Goal: Task Accomplishment & Management: Manage account settings

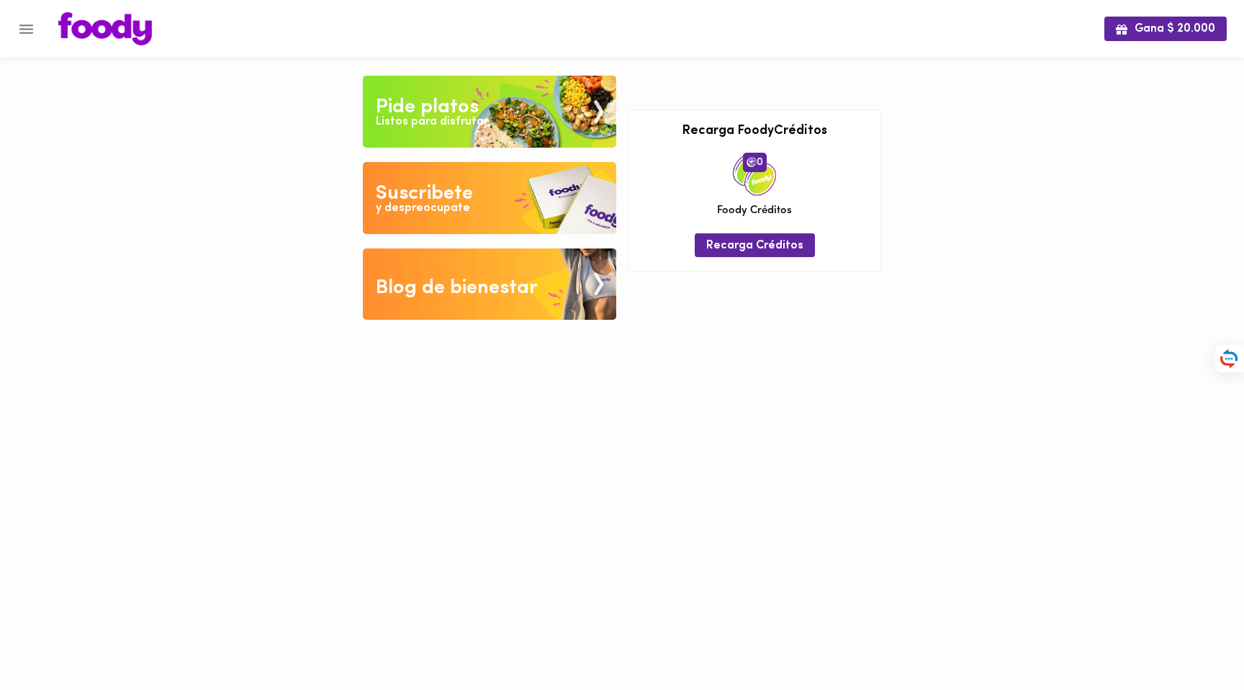
drag, startPoint x: 994, startPoint y: 314, endPoint x: 975, endPoint y: 309, distance: 19.4
click at [994, 314] on div "Gana $ 20.000 Tu pago contraentrega por $- está pendiente , programa un plato p…" at bounding box center [622, 170] width 1244 height 341
click at [6, 30] on div at bounding box center [7, 345] width 14 height 690
click at [19, 30] on icon "Menu" at bounding box center [26, 29] width 18 height 18
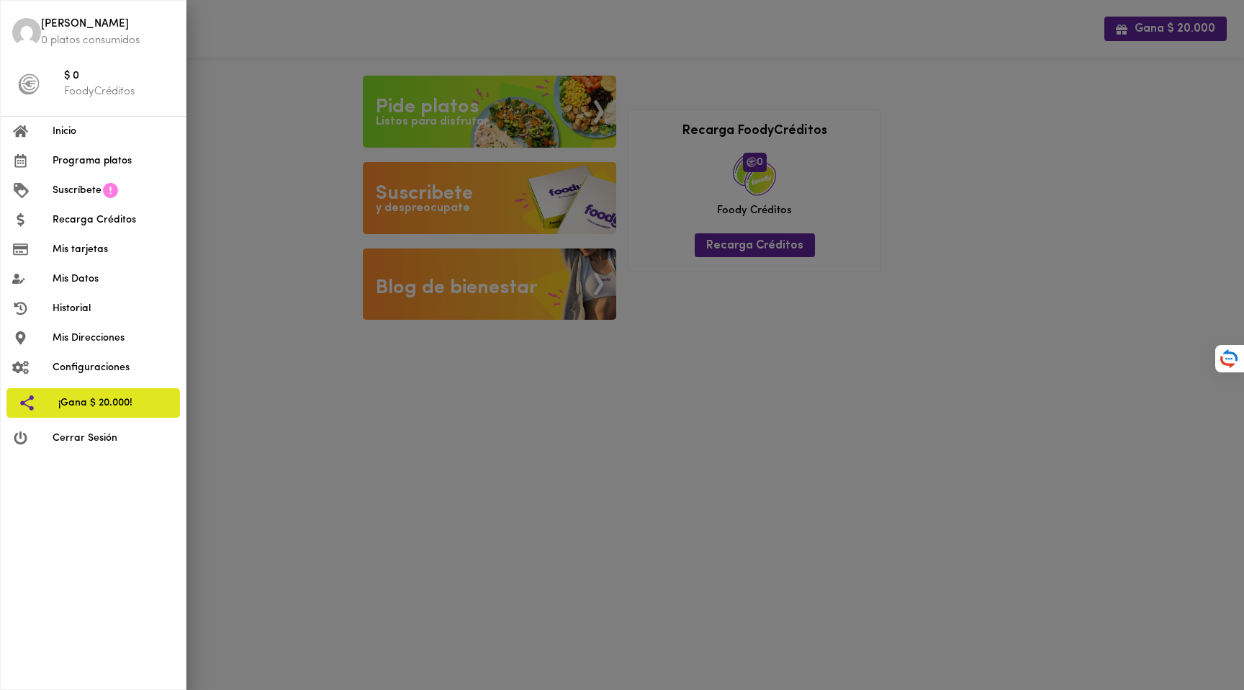
click at [45, 29] on span "[PERSON_NAME]" at bounding box center [107, 25] width 133 height 17
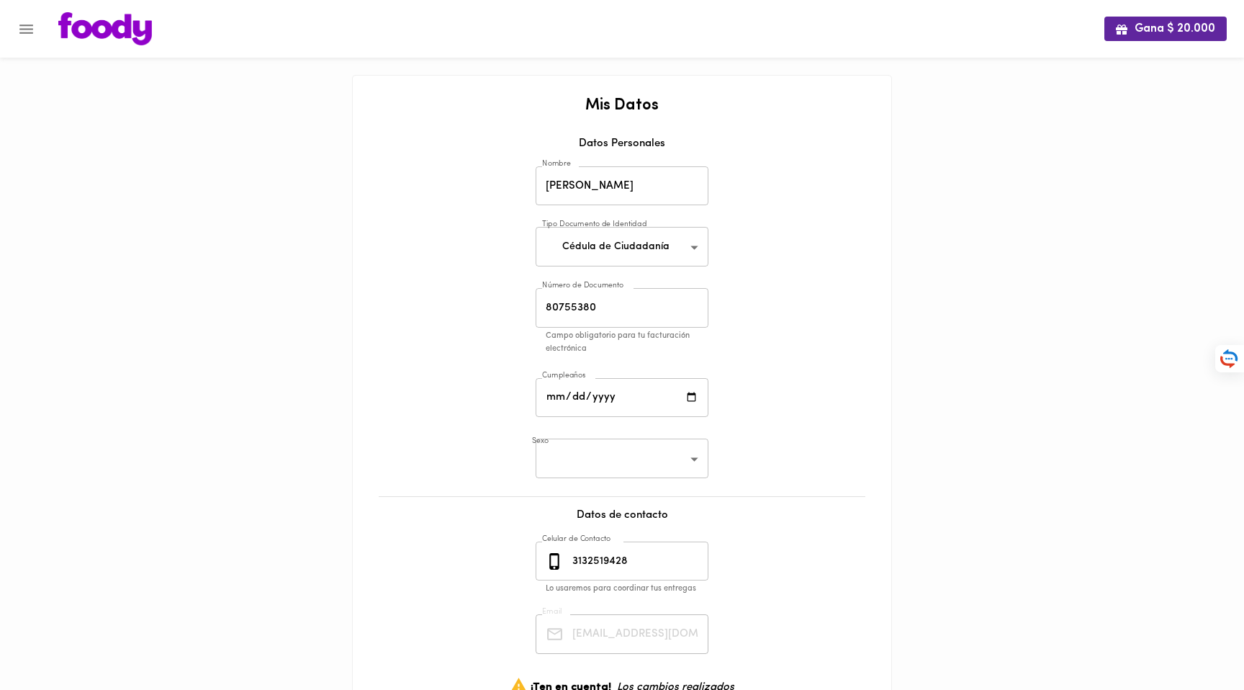
click at [116, 43] on img at bounding box center [105, 28] width 94 height 33
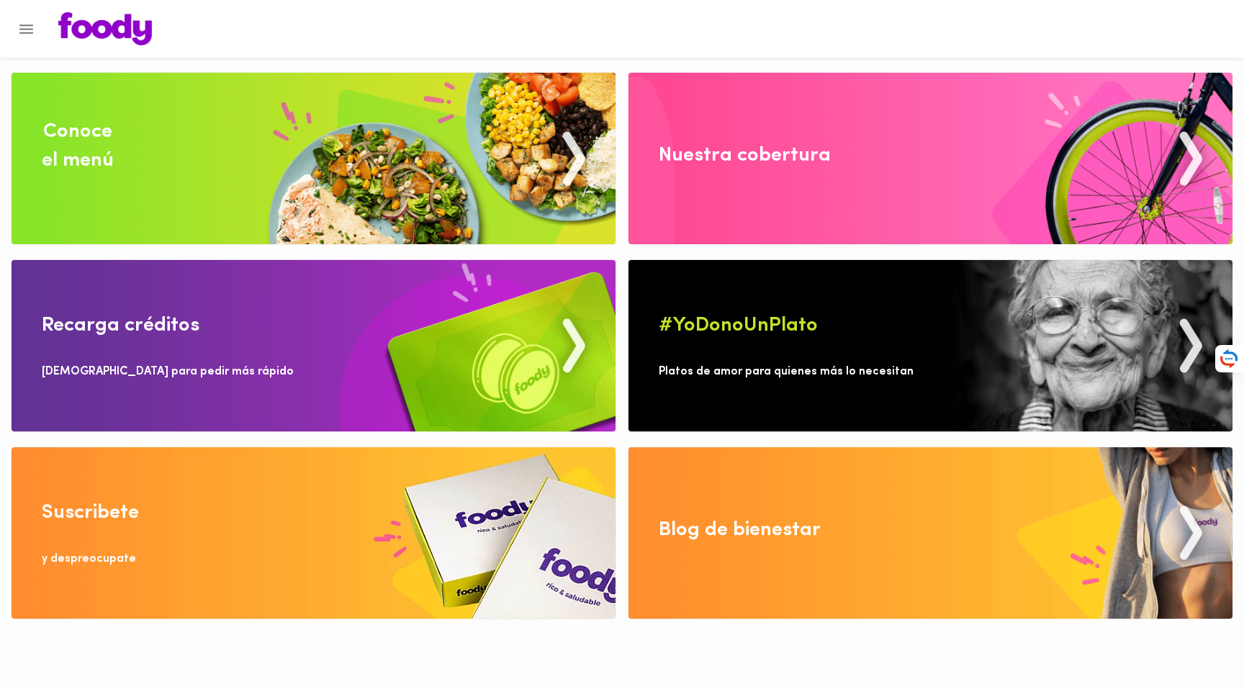
click at [35, 31] on button "Menu" at bounding box center [26, 29] width 35 height 35
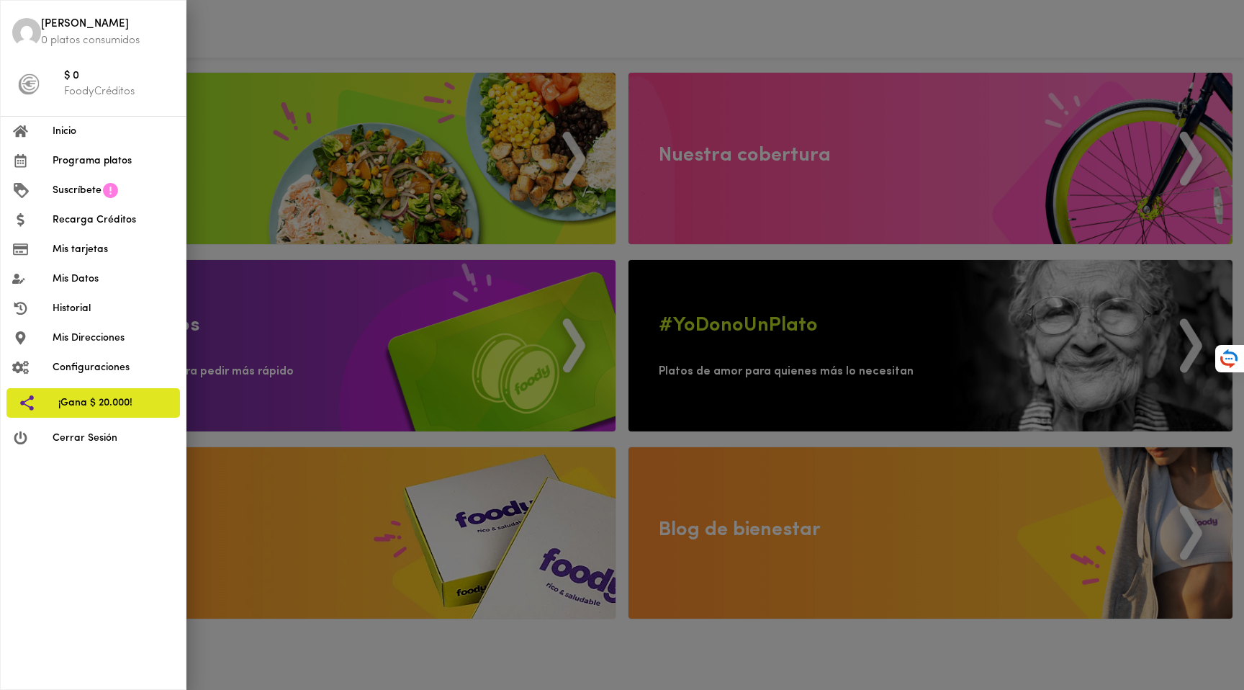
click at [73, 134] on span "Inicio" at bounding box center [114, 131] width 122 height 15
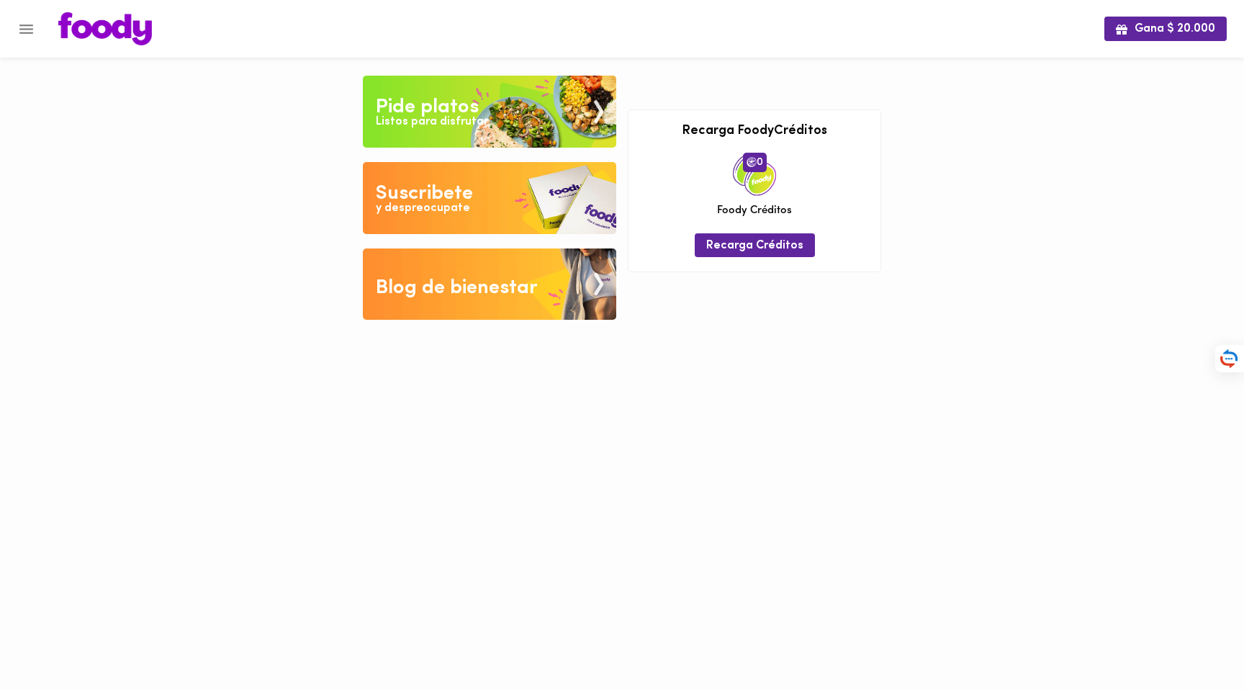
click at [1006, 176] on div "Gana $ 20.000 Tu pago contraentrega por $- está pendiente , programa un plato p…" at bounding box center [622, 170] width 1244 height 341
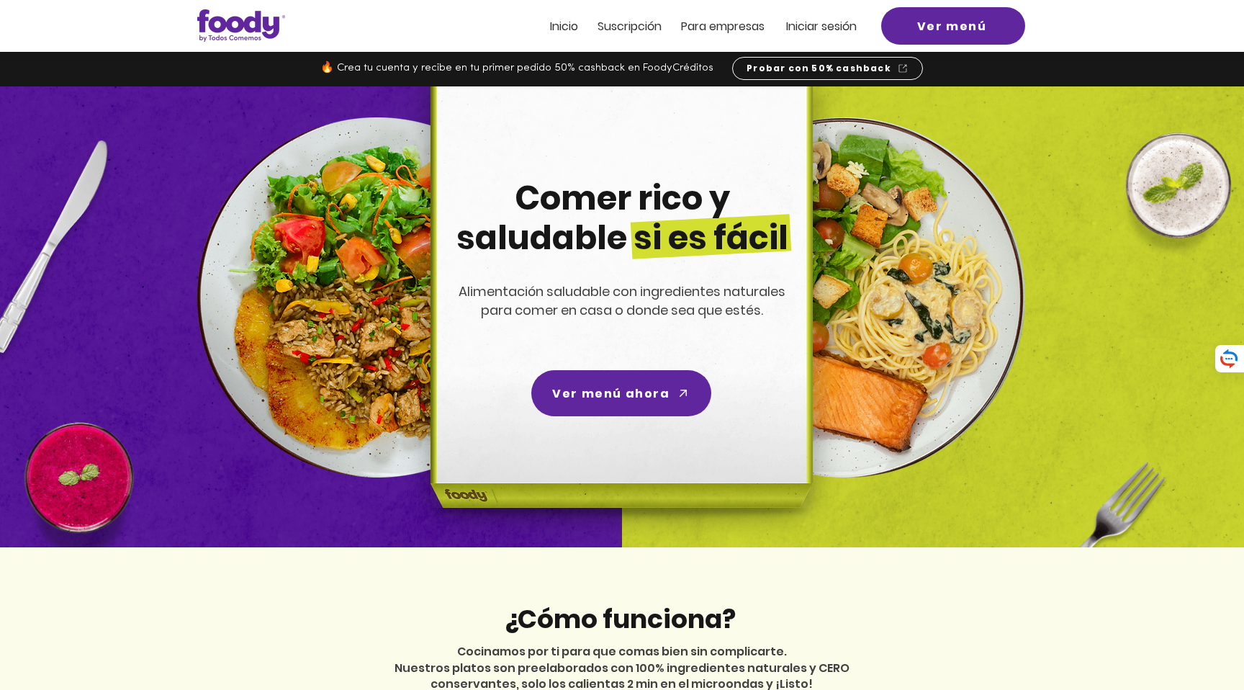
click at [817, 27] on span "Iniciar sesión" at bounding box center [821, 26] width 71 height 17
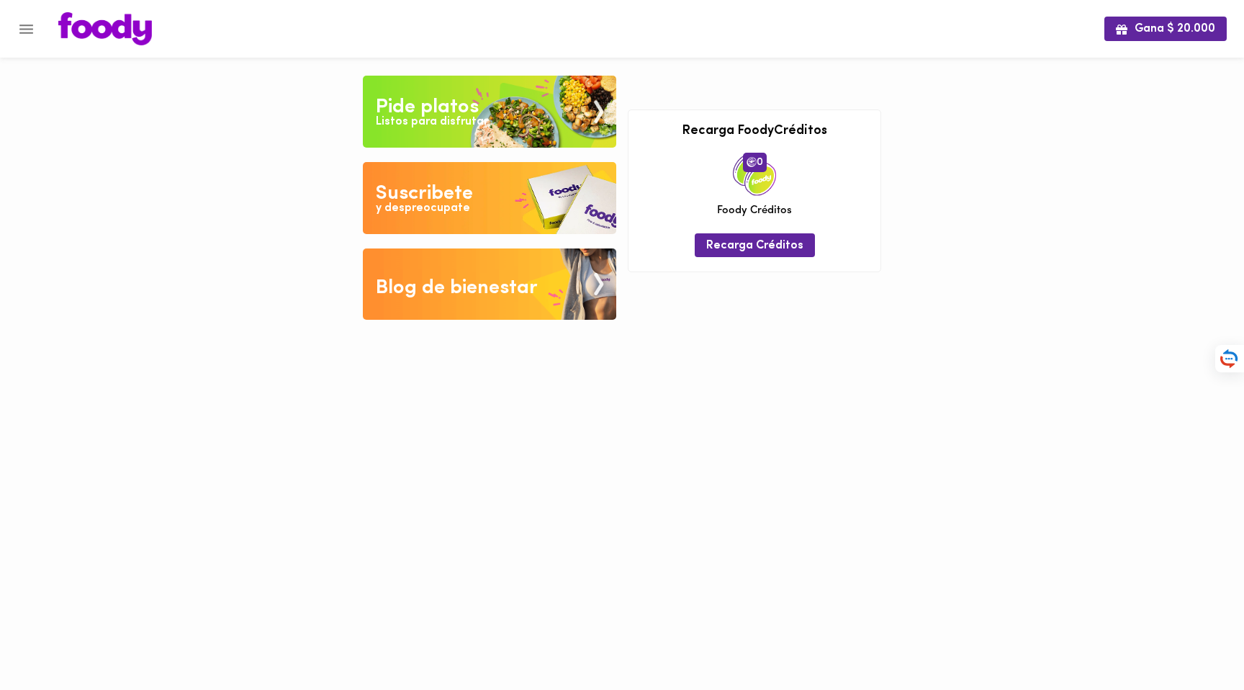
click at [18, 34] on icon "Menu" at bounding box center [26, 29] width 18 height 18
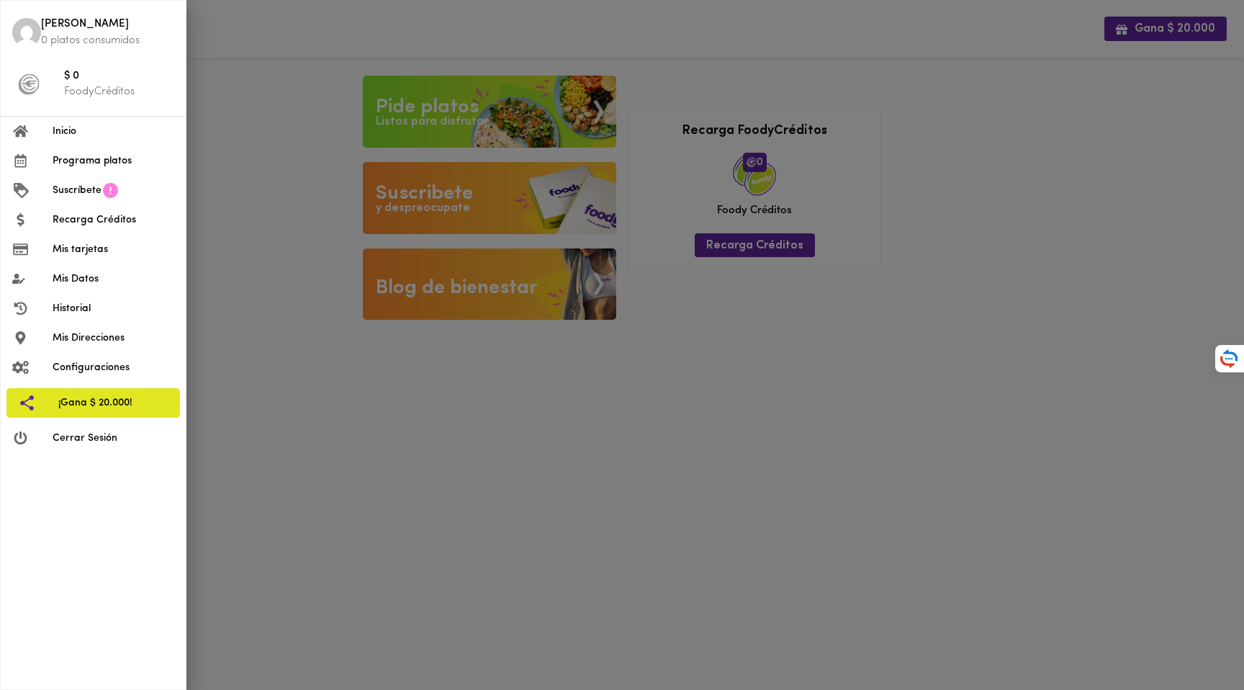
click at [301, 130] on div at bounding box center [622, 345] width 1244 height 690
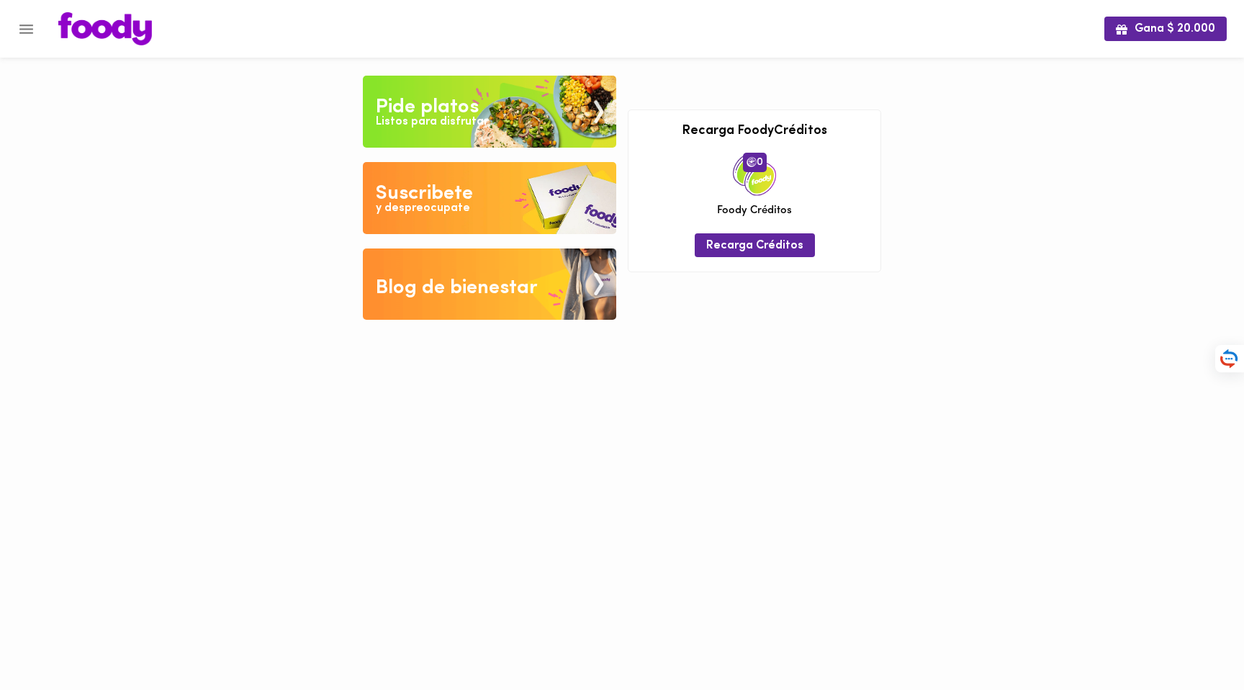
click at [287, 130] on div "Gana $ 20.000 Tu pago contraentrega por $- está pendiente , programa un plato p…" at bounding box center [622, 170] width 1244 height 341
click at [25, 27] on icon "Menu" at bounding box center [26, 29] width 18 height 18
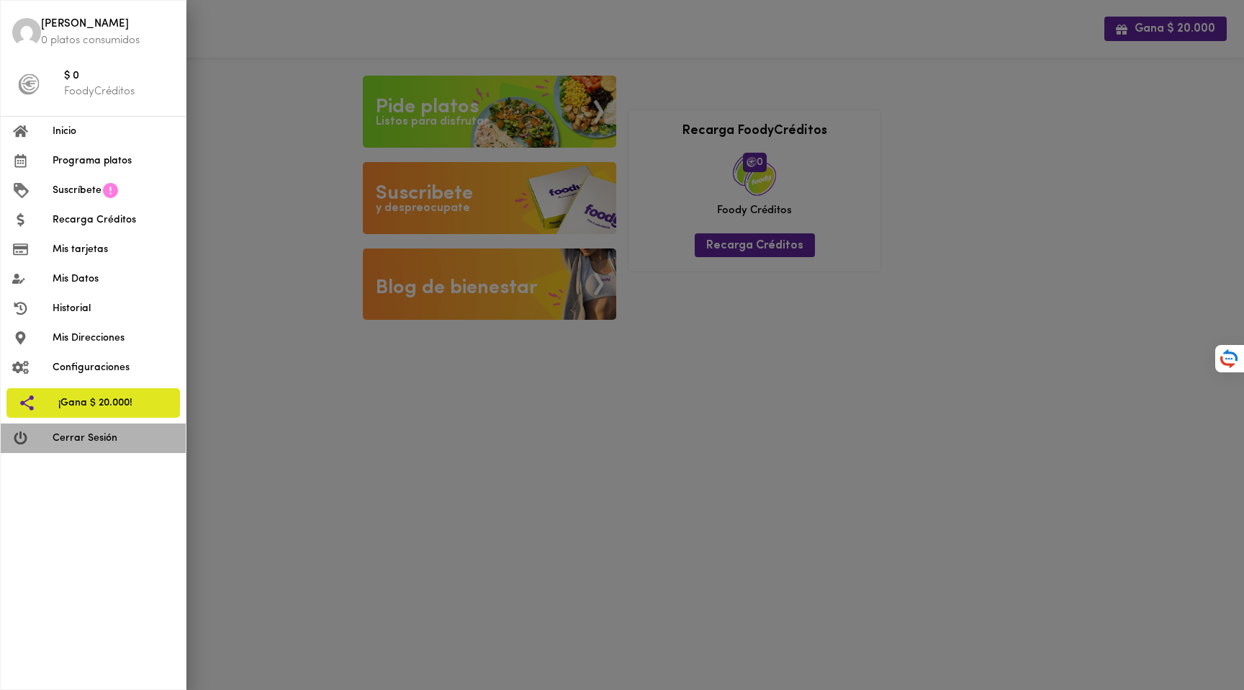
click at [71, 431] on span "Cerrar Sesión" at bounding box center [114, 438] width 122 height 15
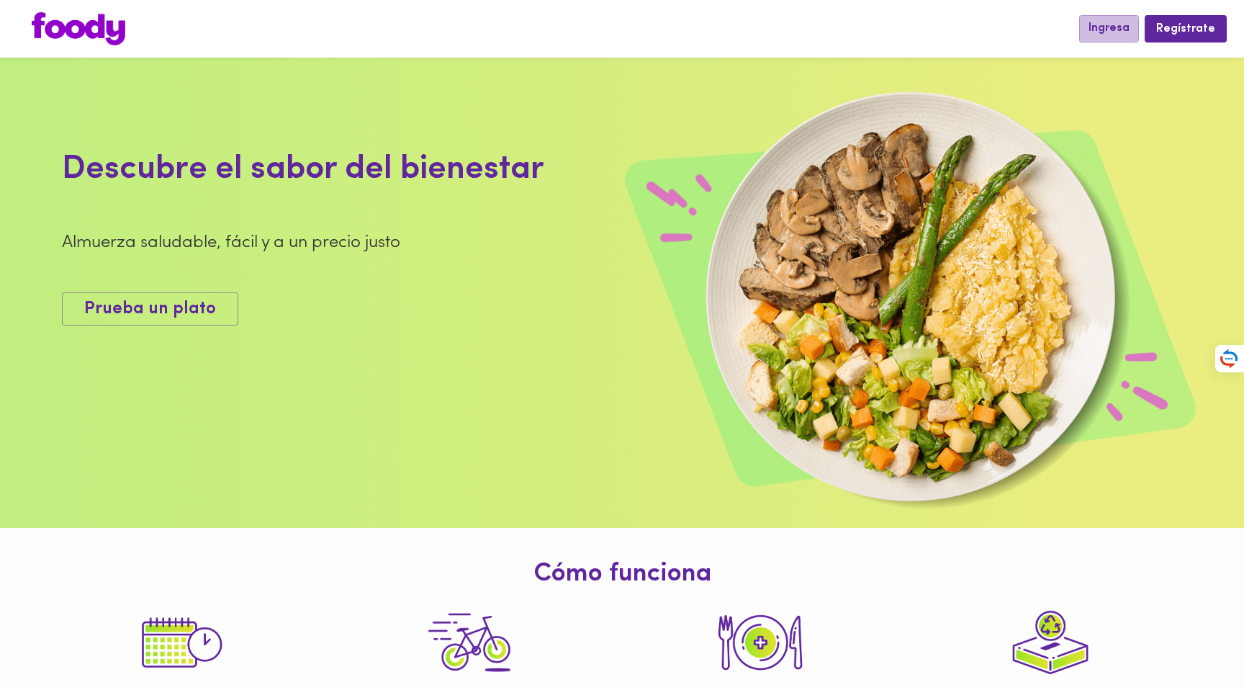
drag, startPoint x: 1109, startPoint y: 22, endPoint x: 1097, endPoint y: 24, distance: 12.4
click at [1109, 22] on span "Ingresa" at bounding box center [1109, 29] width 41 height 14
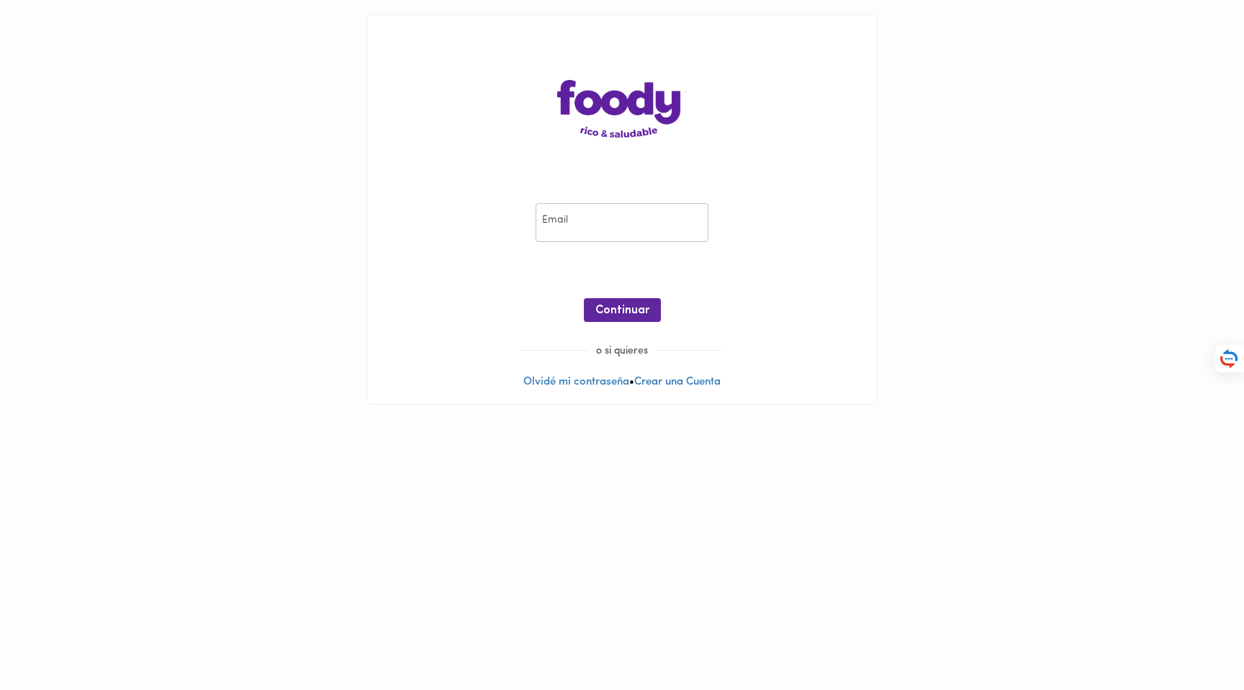
click at [602, 224] on input "email" at bounding box center [622, 223] width 173 height 40
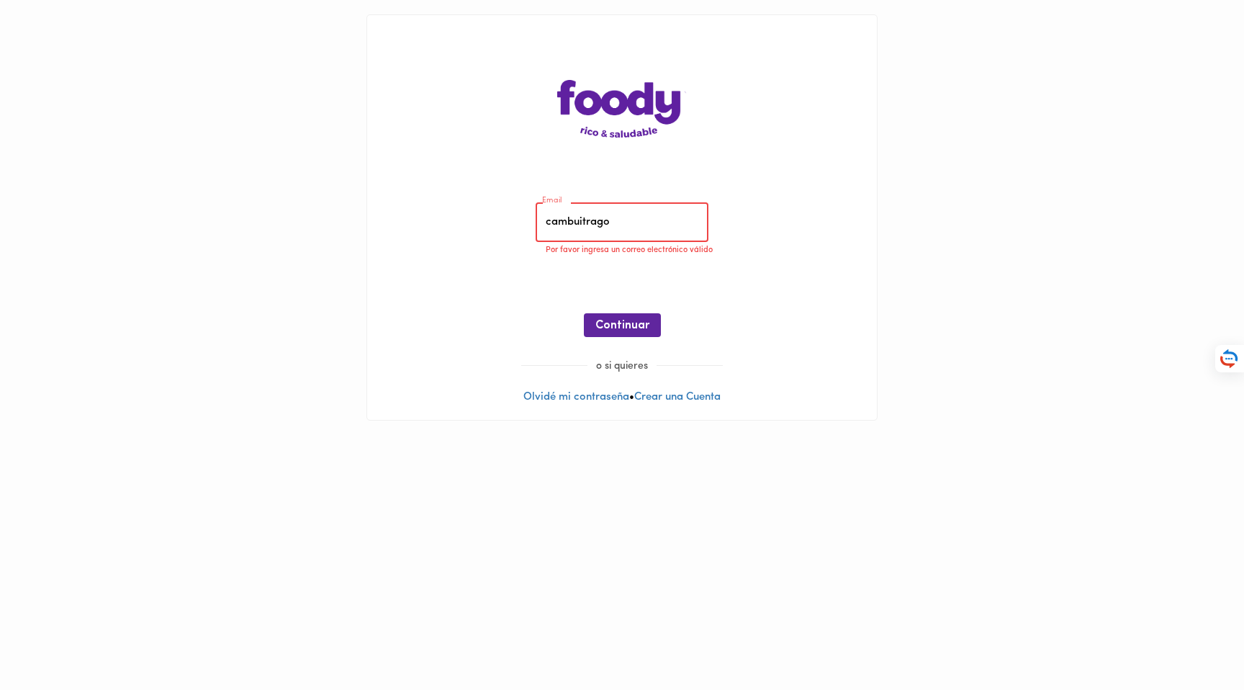
type input "cambuitrago@"
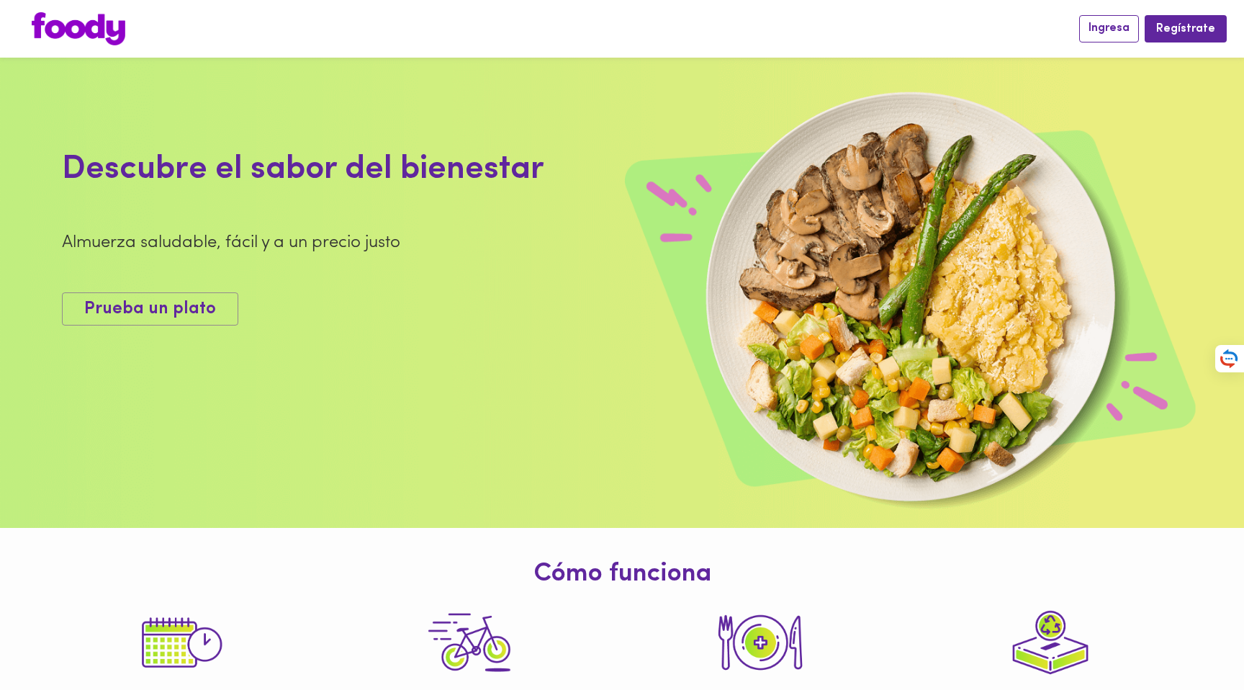
click at [1118, 24] on span "Ingresa" at bounding box center [1109, 29] width 41 height 14
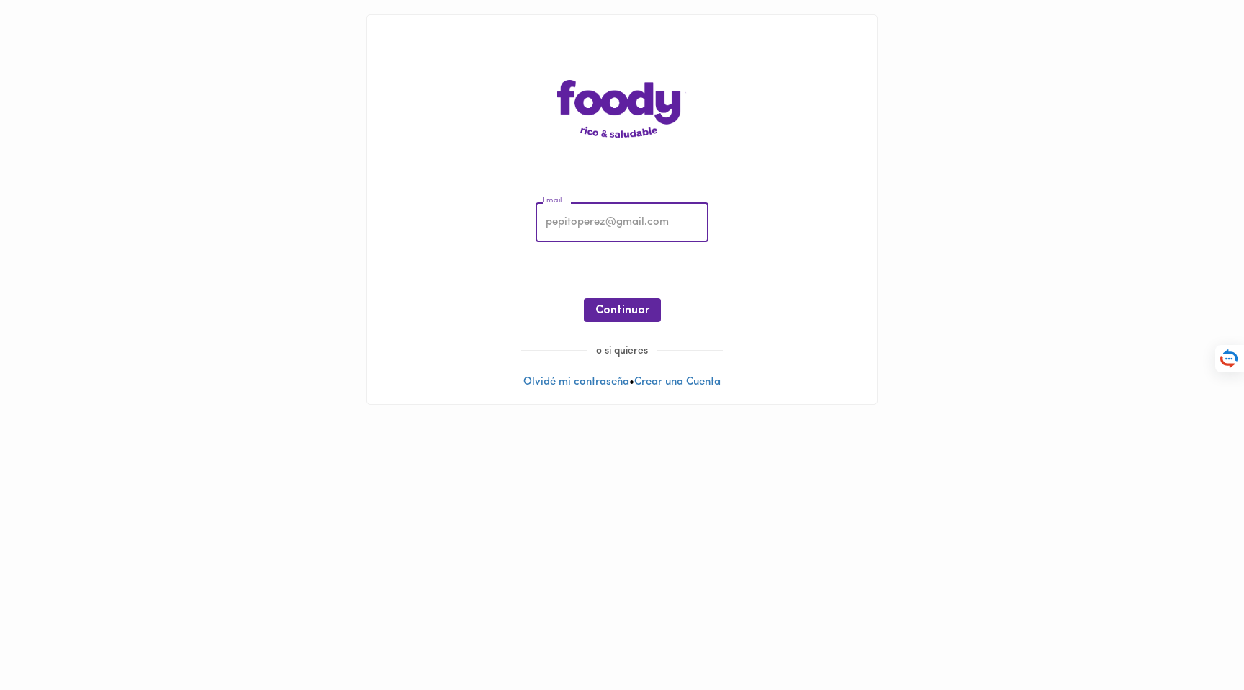
click at [625, 232] on input "email" at bounding box center [622, 223] width 173 height 40
type input "[EMAIL_ADDRESS][DOMAIN_NAME]"
click at [621, 311] on span "Continuar" at bounding box center [623, 311] width 54 height 14
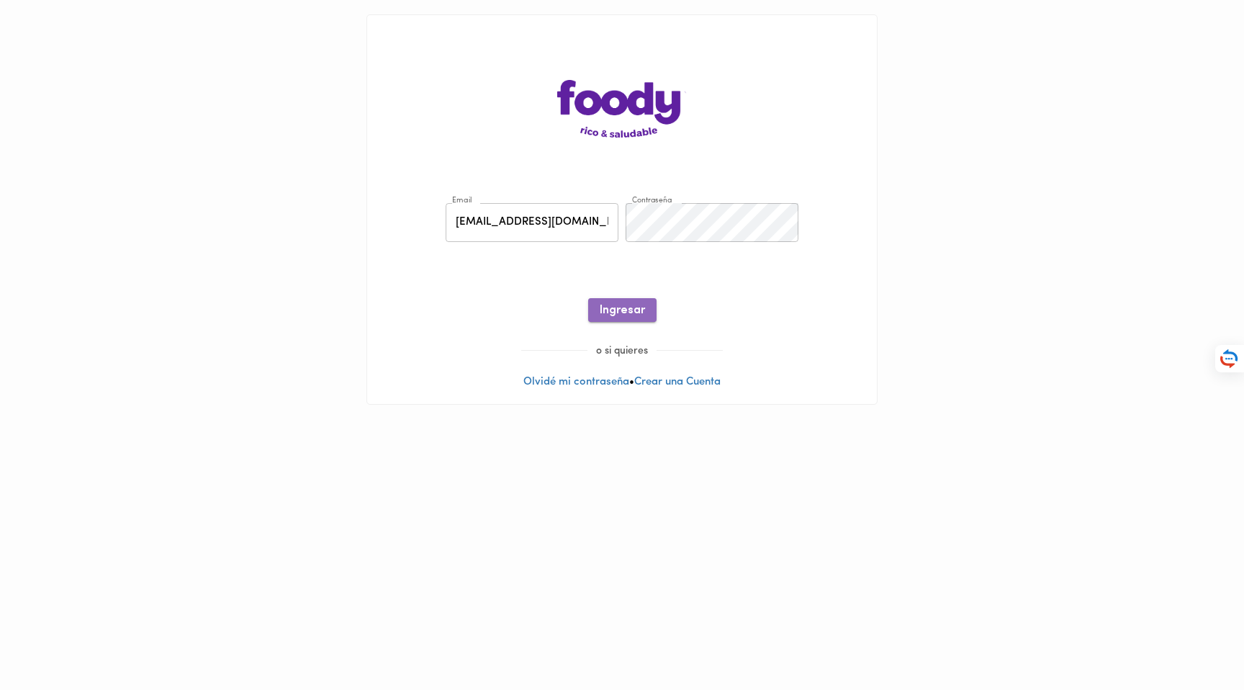
click at [634, 309] on span "Ingresar" at bounding box center [622, 311] width 45 height 14
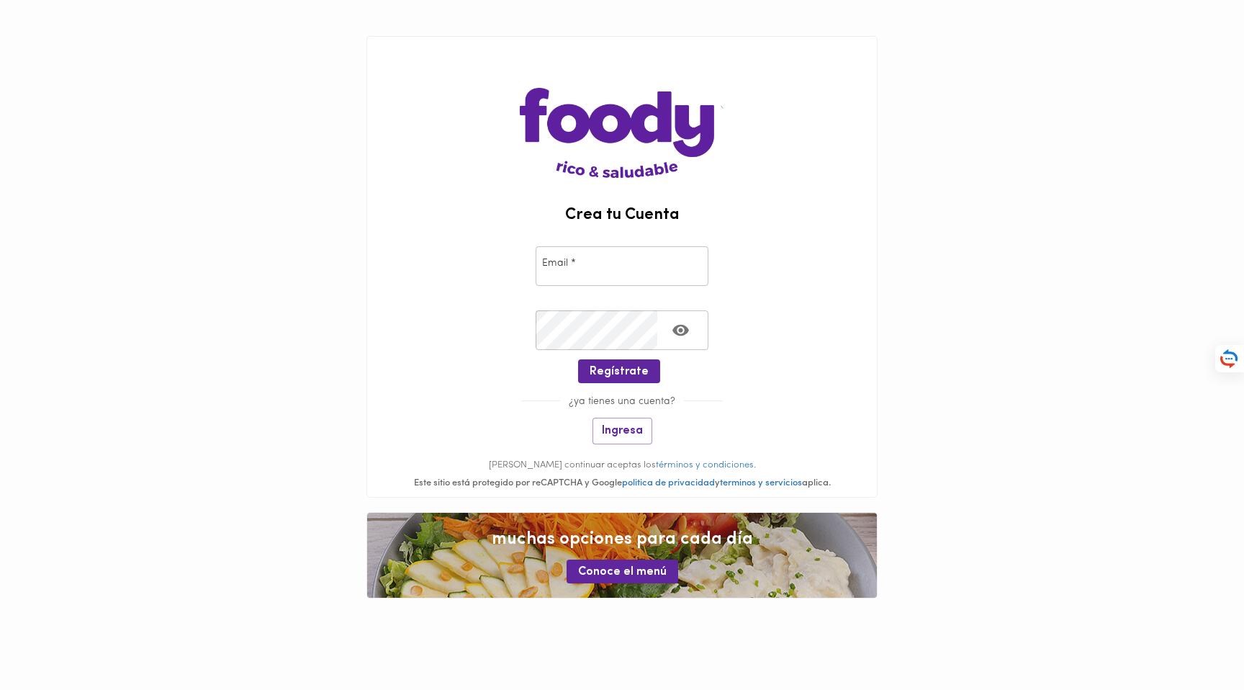
drag, startPoint x: 900, startPoint y: 191, endPoint x: 798, endPoint y: 166, distance: 105.3
click at [900, 191] on main "Crea tu Cuenta Email * Email * Crear Contraseña * Crear Contraseña * Regístrate…" at bounding box center [622, 317] width 1244 height 634
click at [638, 428] on span "Ingresa" at bounding box center [622, 431] width 41 height 14
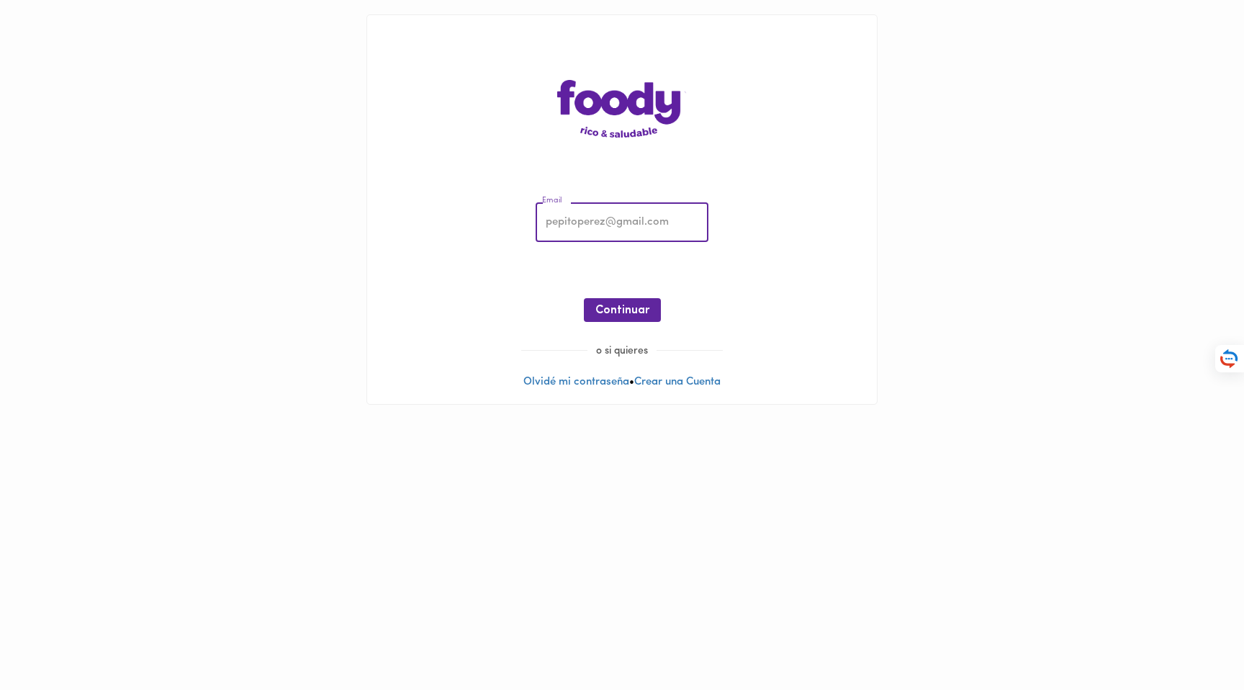
click at [593, 215] on input "email" at bounding box center [622, 223] width 173 height 40
type input "[EMAIL_ADDRESS][DOMAIN_NAME]"
click at [637, 306] on span "Continuar" at bounding box center [623, 311] width 54 height 14
click at [609, 307] on span "Ingresar" at bounding box center [622, 311] width 45 height 14
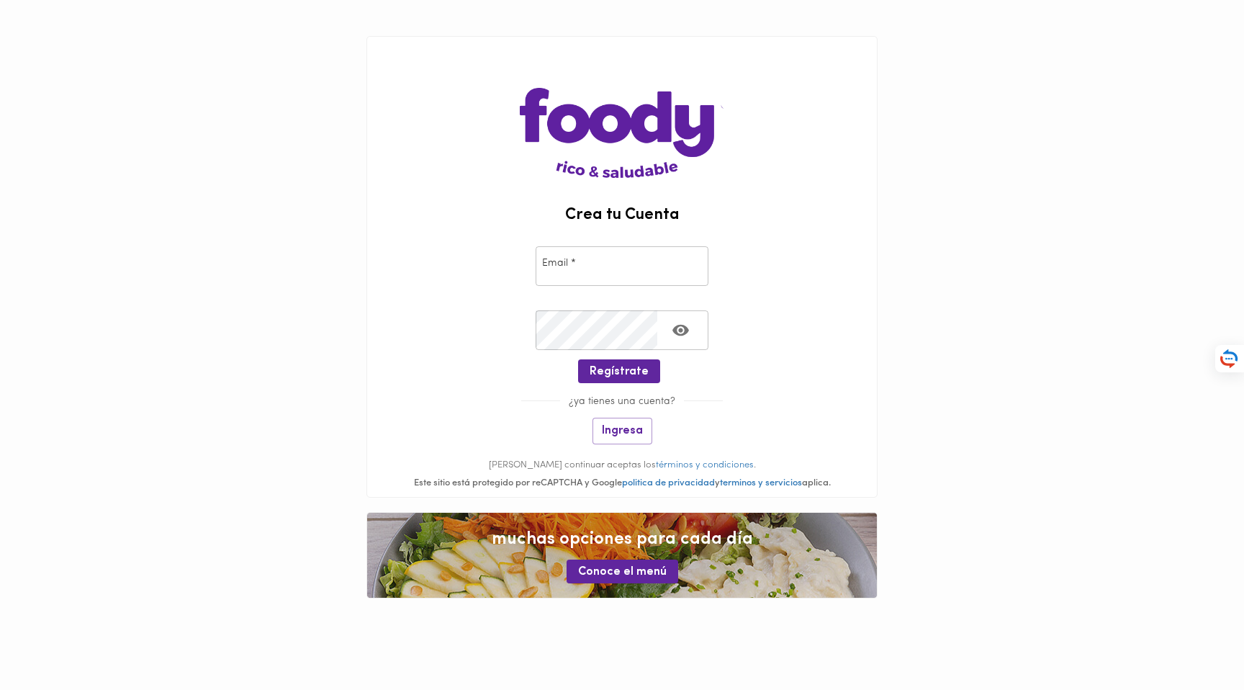
click at [207, 72] on main "Crea tu Cuenta Email * Email * Crear Contraseña * Crear Contraseña * Regístrate…" at bounding box center [622, 317] width 1244 height 634
click at [594, 274] on input "email" at bounding box center [622, 266] width 173 height 40
click at [509, 274] on div "Email * Email *" at bounding box center [622, 263] width 510 height 64
click at [615, 430] on span "Ingresa" at bounding box center [622, 431] width 41 height 14
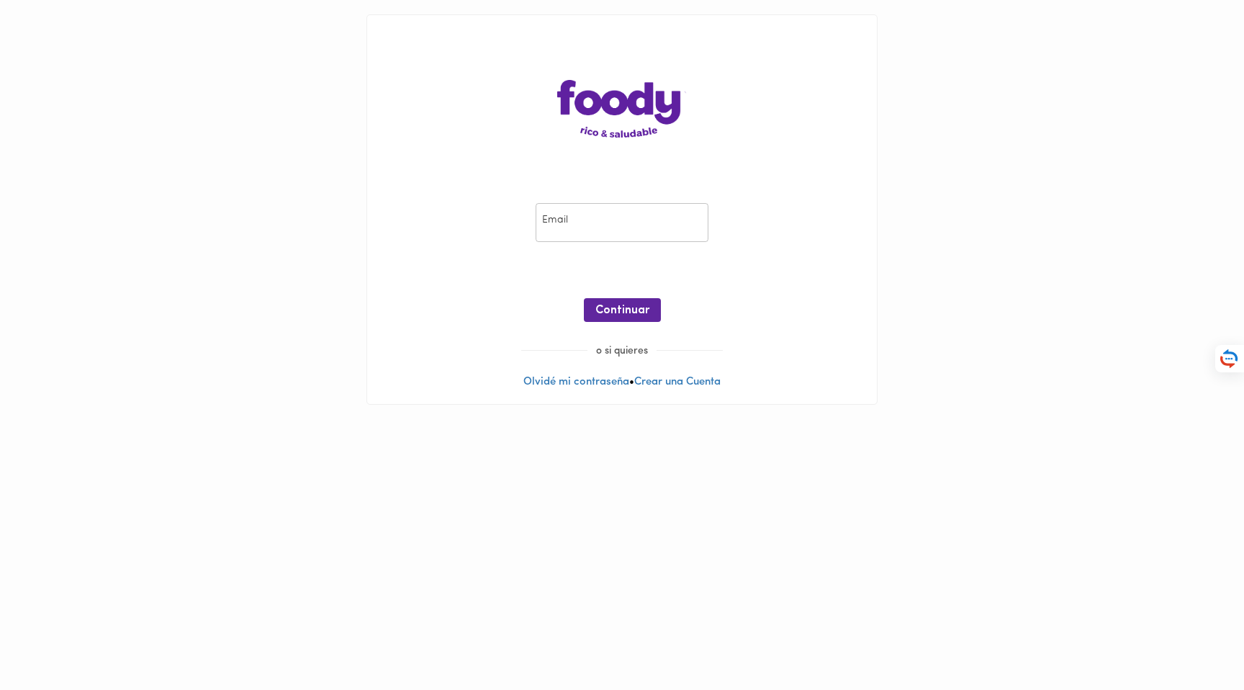
click at [583, 228] on input "email" at bounding box center [622, 223] width 173 height 40
type input "[EMAIL_ADDRESS][DOMAIN_NAME]"
click at [634, 302] on button "Continuar" at bounding box center [622, 310] width 77 height 24
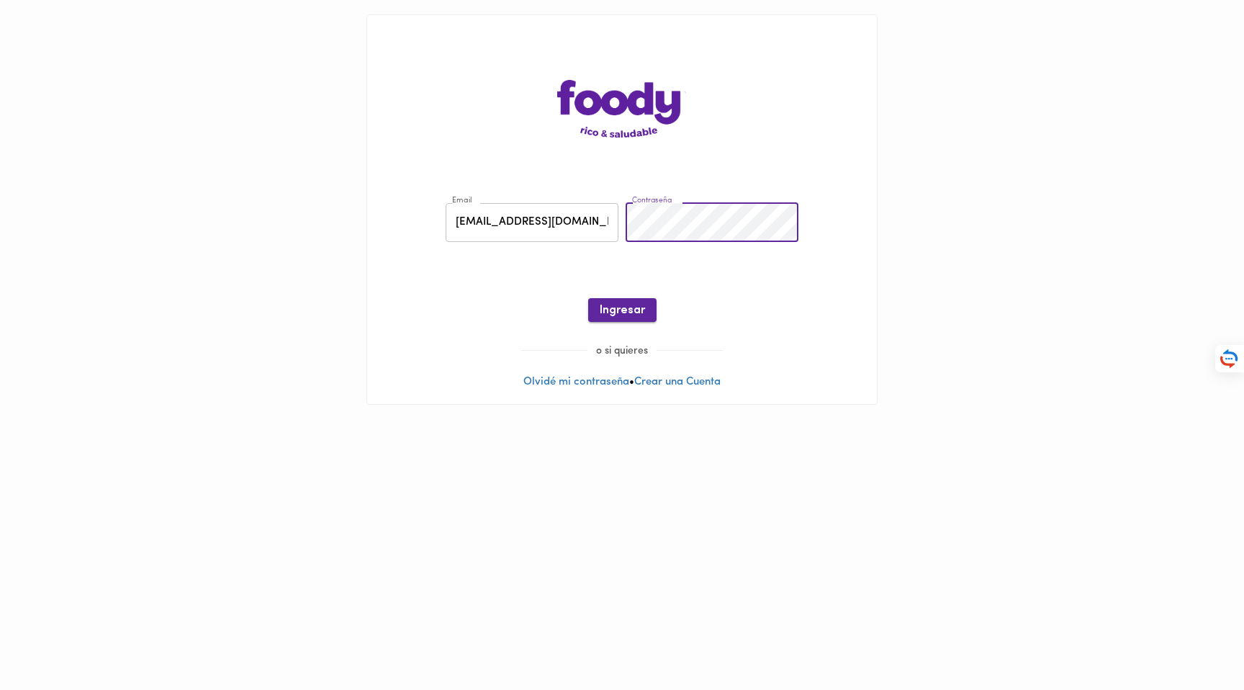
click at [630, 309] on span "Ingresar" at bounding box center [622, 311] width 45 height 14
